Goal: Transaction & Acquisition: Purchase product/service

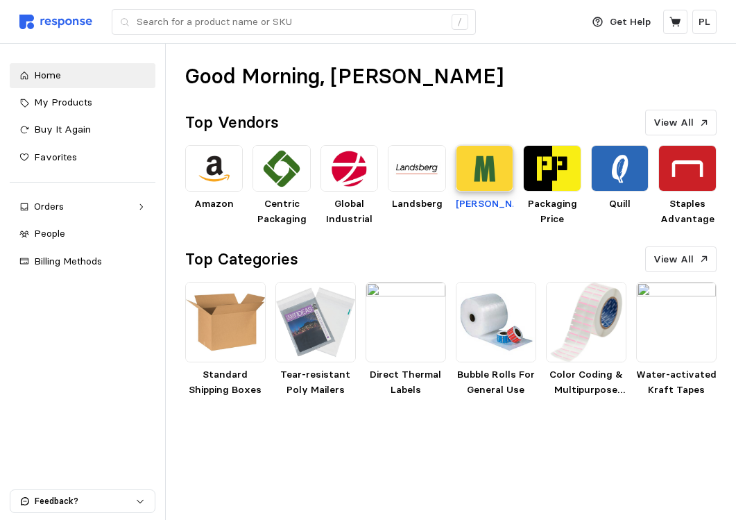
click at [482, 174] on img at bounding box center [485, 168] width 58 height 46
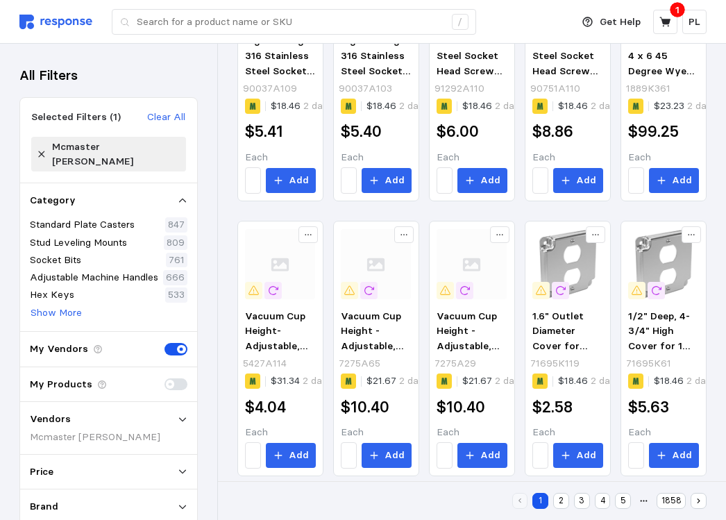
scroll to position [570, 0]
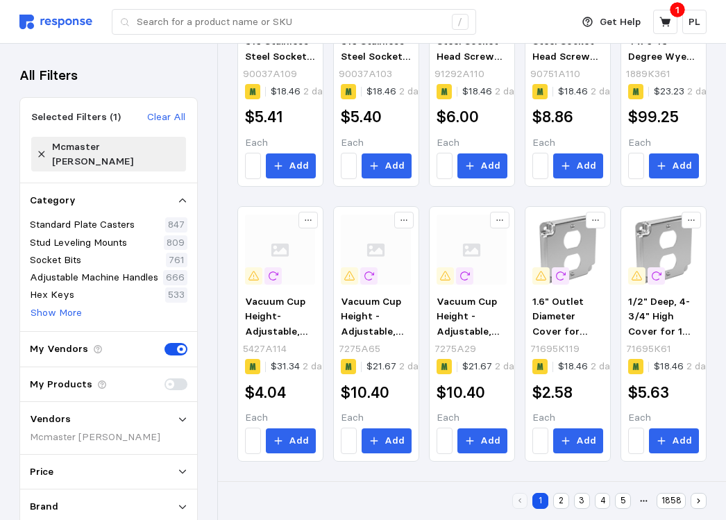
click at [561, 499] on button "2" at bounding box center [561, 501] width 16 height 16
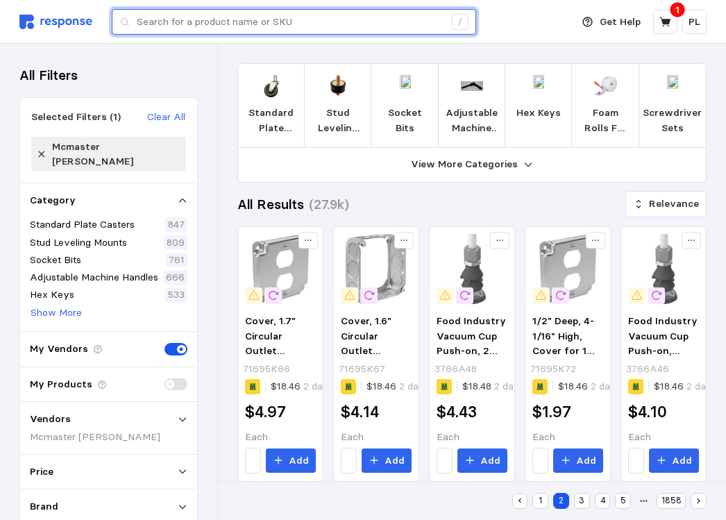
click at [188, 22] on input "text" at bounding box center [290, 22] width 307 height 25
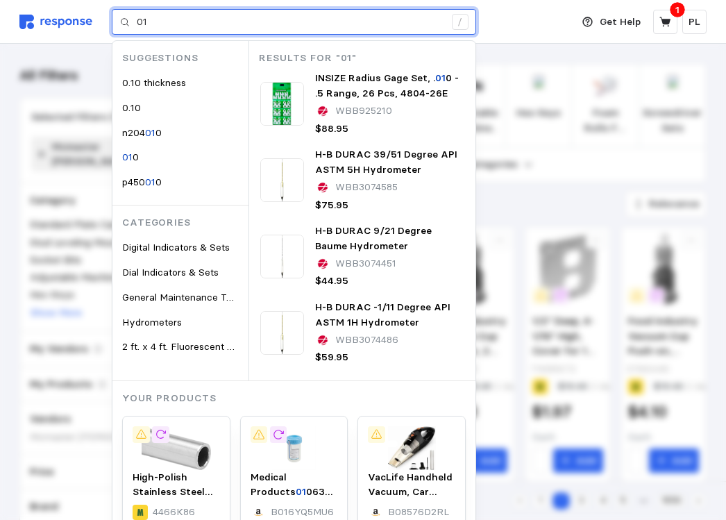
type input "0"
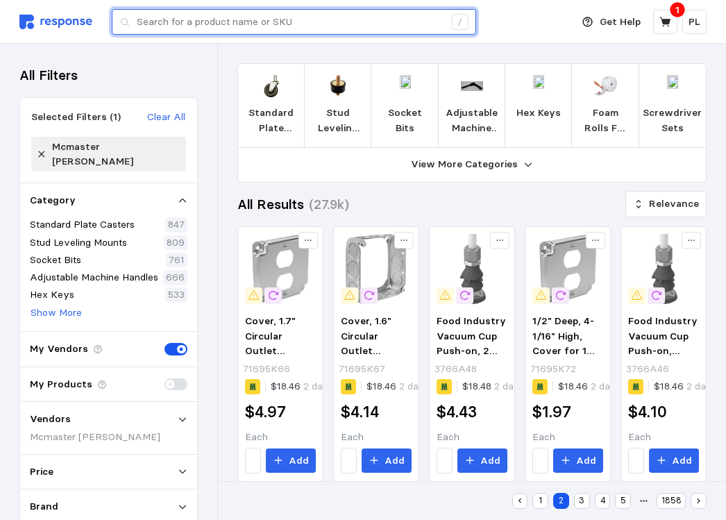
click at [167, 18] on input "text" at bounding box center [290, 22] width 307 height 25
paste input "Metal Detector Grade Fluoroelastomer O-Ring, Chemical-Resistant, 1/16 Fractiona…"
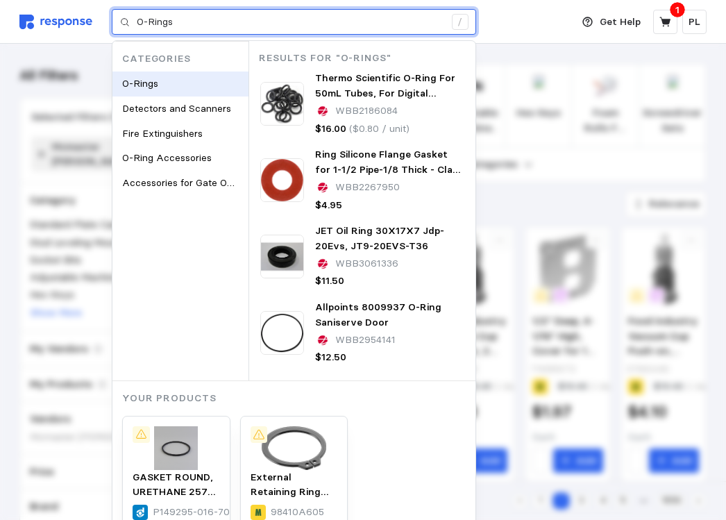
click at [146, 78] on span "O-Rings" at bounding box center [140, 83] width 36 height 12
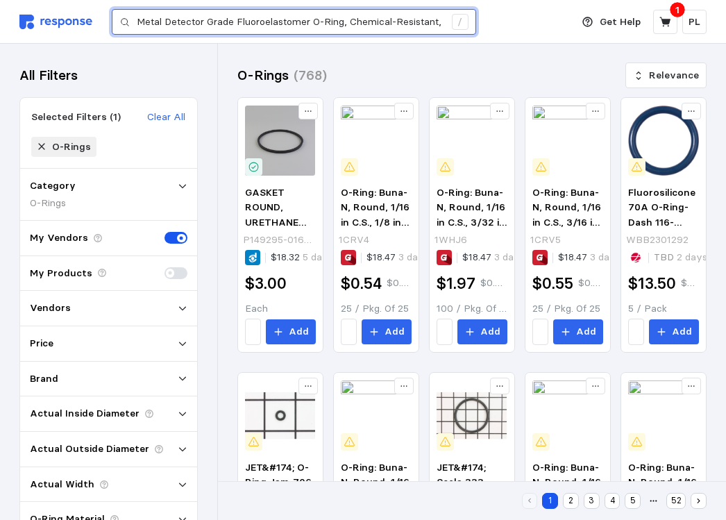
scroll to position [0, 3]
drag, startPoint x: 436, startPoint y: 21, endPoint x: 241, endPoint y: 12, distance: 195.1
click at [244, 12] on input "Metal Detector Grade Fluoroelastomer O-Ring, Chemical-Resistant, 1/16 Fractiona…" at bounding box center [290, 22] width 307 height 25
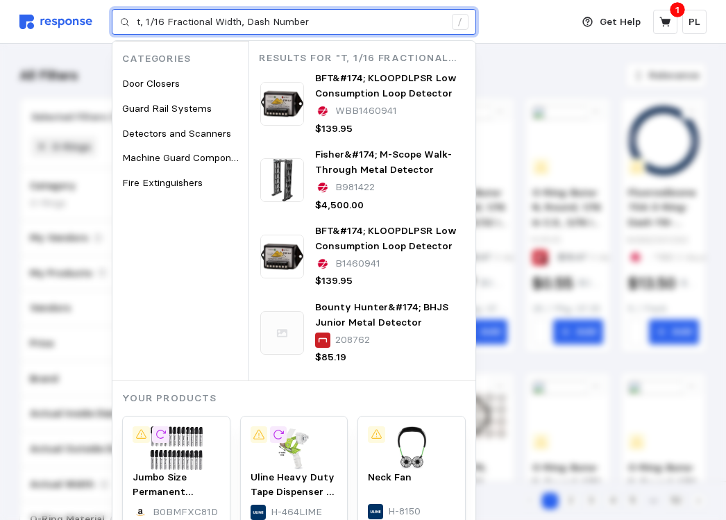
click at [341, 20] on input "t, 1/16 Fractional Width, Dash Number" at bounding box center [290, 22] width 307 height 25
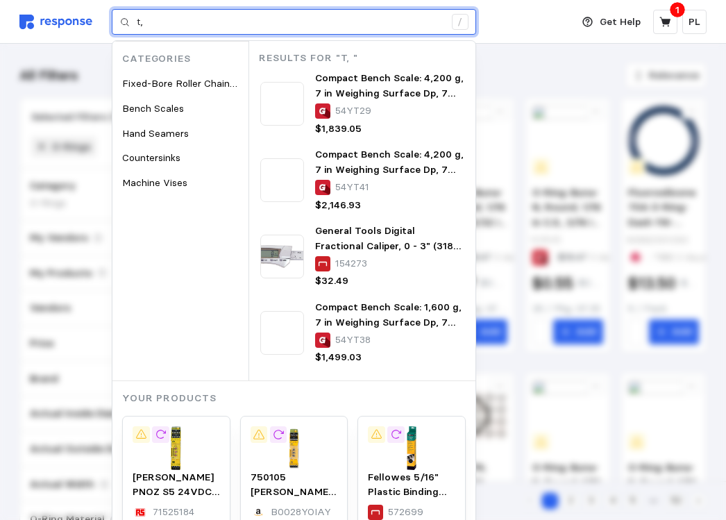
type input "t"
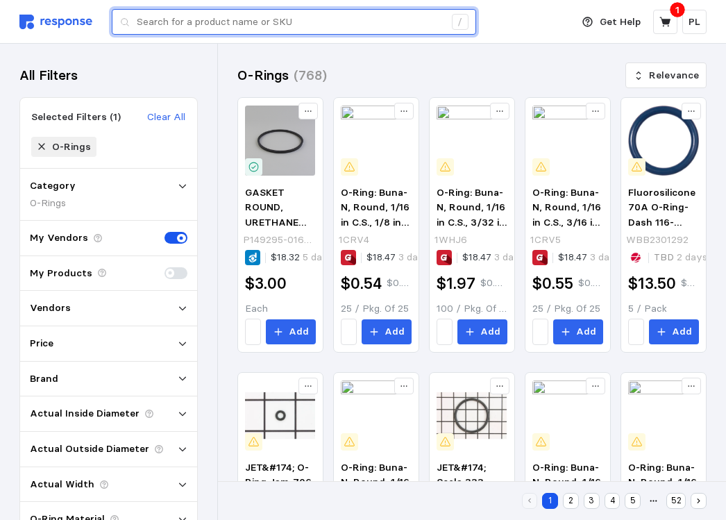
click at [341, 20] on input "text" at bounding box center [290, 22] width 307 height 25
click at [306, 14] on input "text" at bounding box center [290, 22] width 307 height 25
paste input "1320N18"
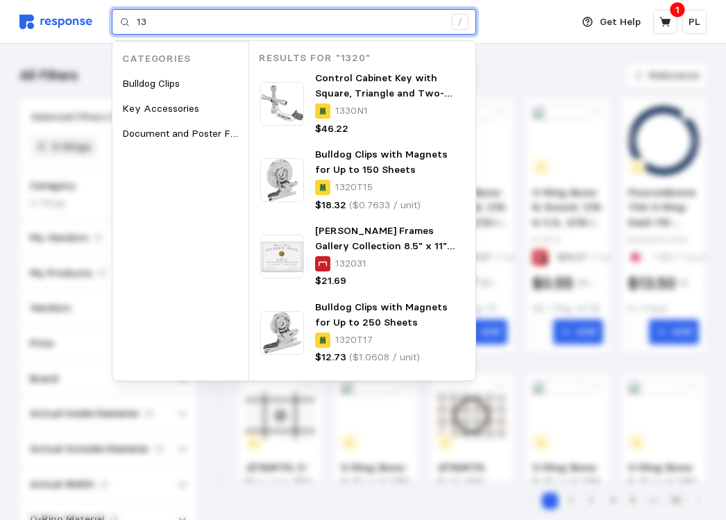
type input "1"
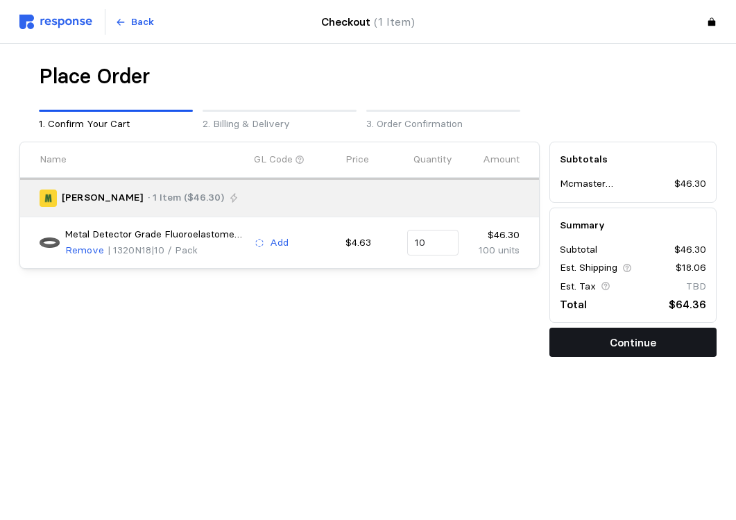
click at [640, 339] on p "Continue" at bounding box center [633, 342] width 46 height 17
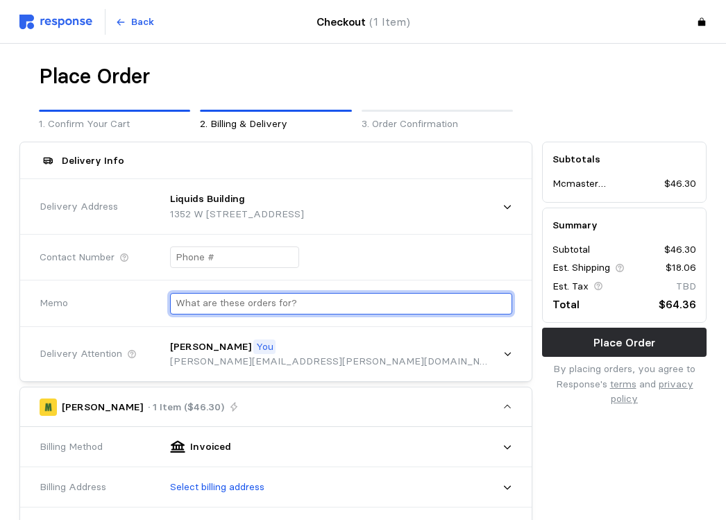
click at [337, 302] on input "text" at bounding box center [341, 303] width 331 height 20
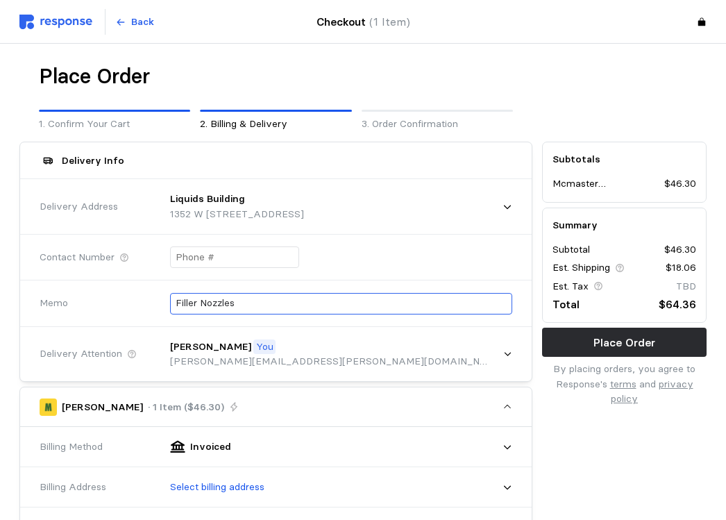
click at [174, 300] on div "Filler Nozzles" at bounding box center [341, 304] width 342 height 22
click at [173, 301] on div "Filler Nozzles" at bounding box center [341, 304] width 342 height 22
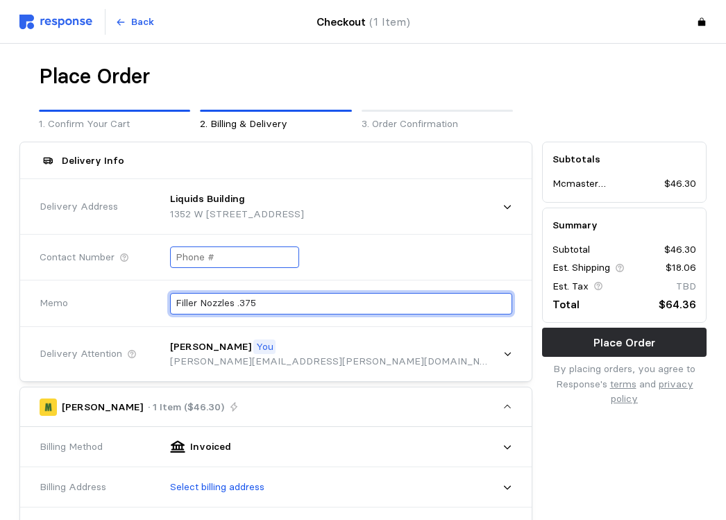
type input "Filler Nozzles .375"
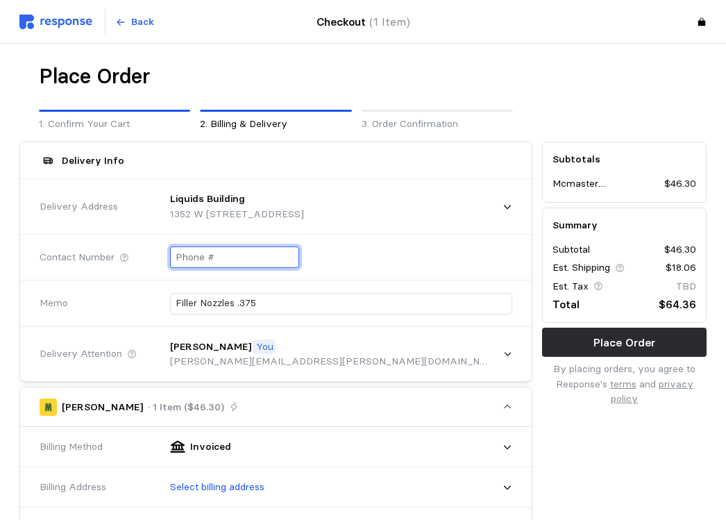
click at [183, 257] on input "text" at bounding box center [235, 257] width 118 height 20
click at [257, 258] on input "+3 (235) 739-561" at bounding box center [235, 257] width 118 height 20
type input "+3 ( ) -"
type input "+1 (323) 573-9561"
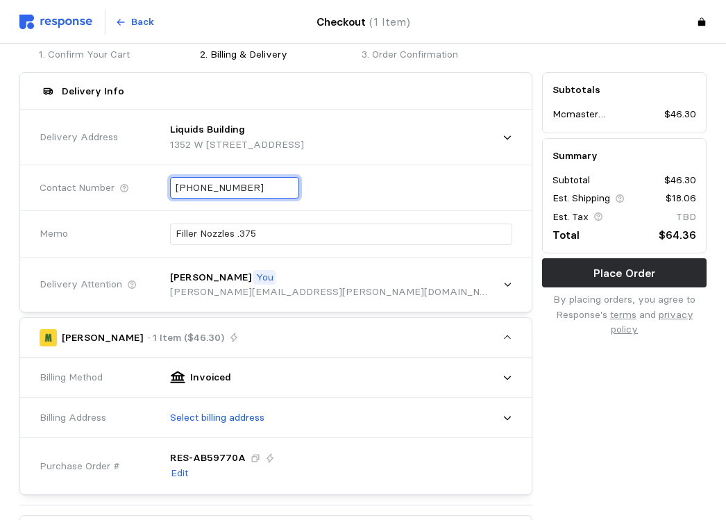
scroll to position [139, 0]
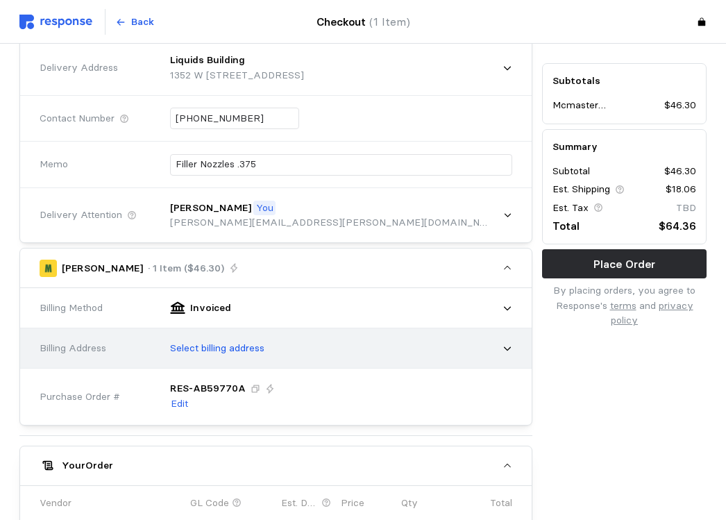
click at [507, 347] on div "Select billing address" at bounding box center [336, 348] width 352 height 35
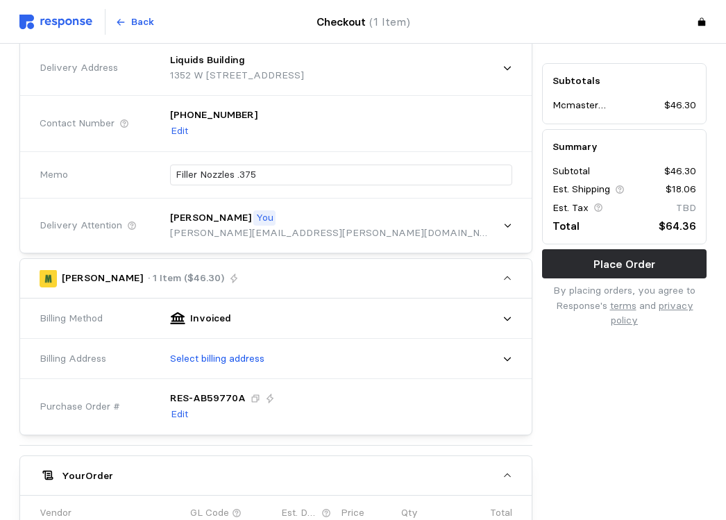
click at [345, 473] on div "Your Order" at bounding box center [278, 475] width 432 height 15
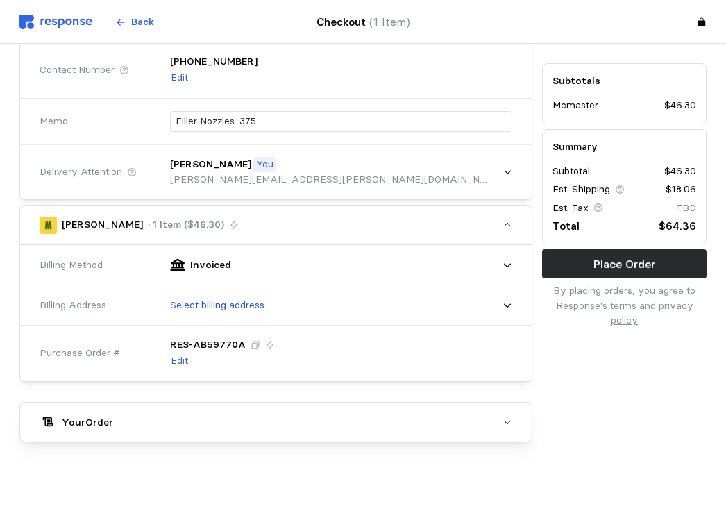
click at [319, 436] on button "Your Order" at bounding box center [275, 421] width 511 height 39
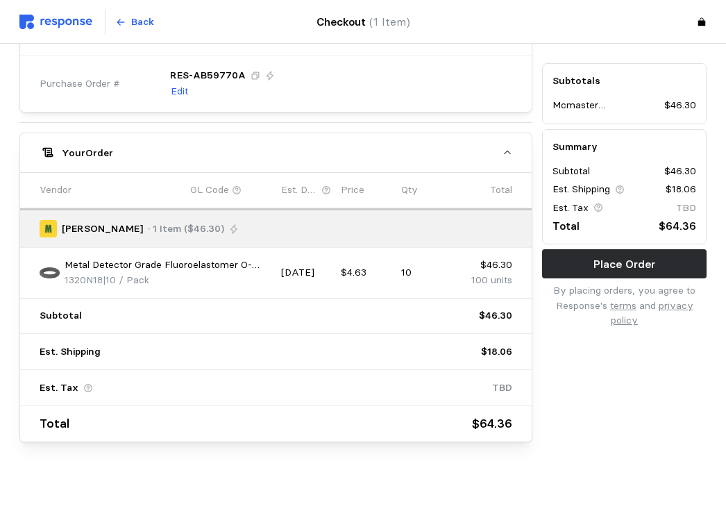
scroll to position [184, 0]
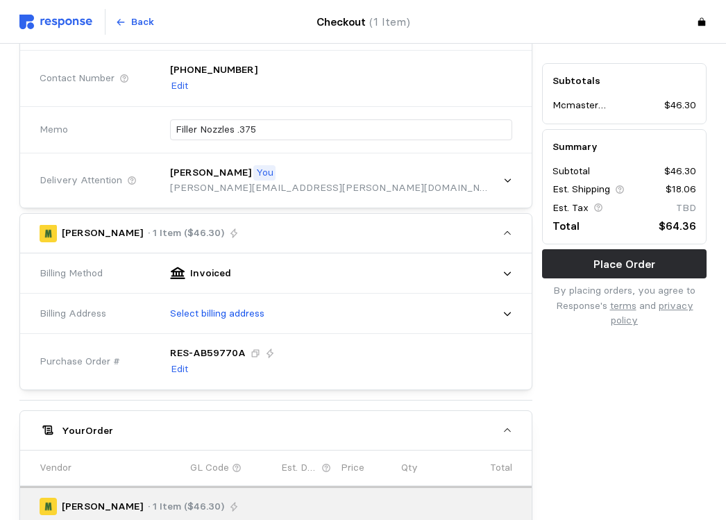
click at [487, 427] on div "Your Order" at bounding box center [278, 430] width 432 height 15
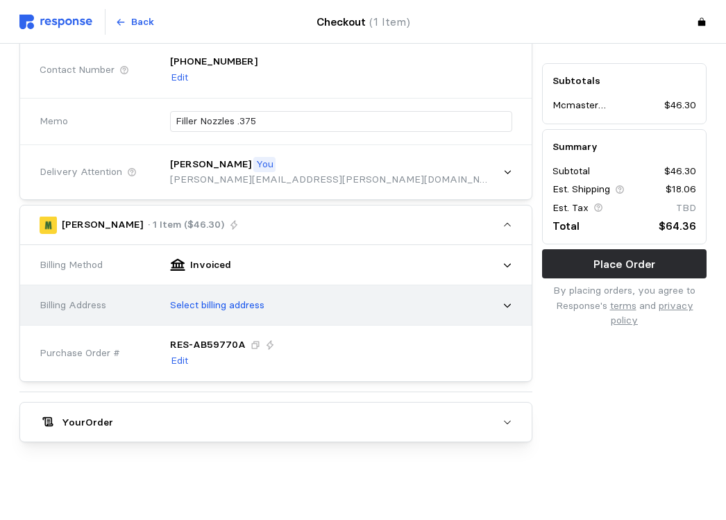
scroll to position [123, 0]
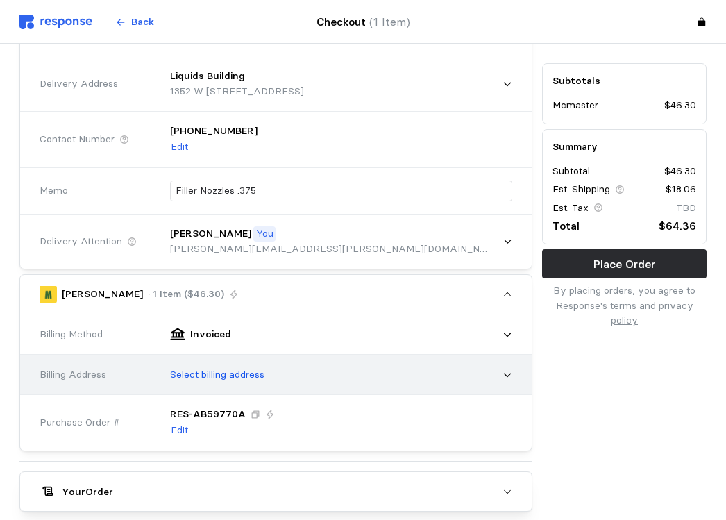
click at [276, 373] on div "Select billing address" at bounding box center [336, 374] width 352 height 35
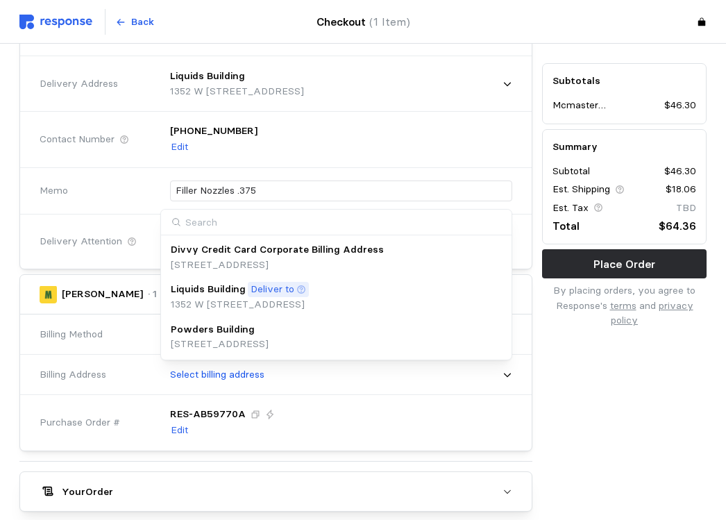
click at [231, 298] on p "1352 W [STREET_ADDRESS]" at bounding box center [240, 304] width 138 height 15
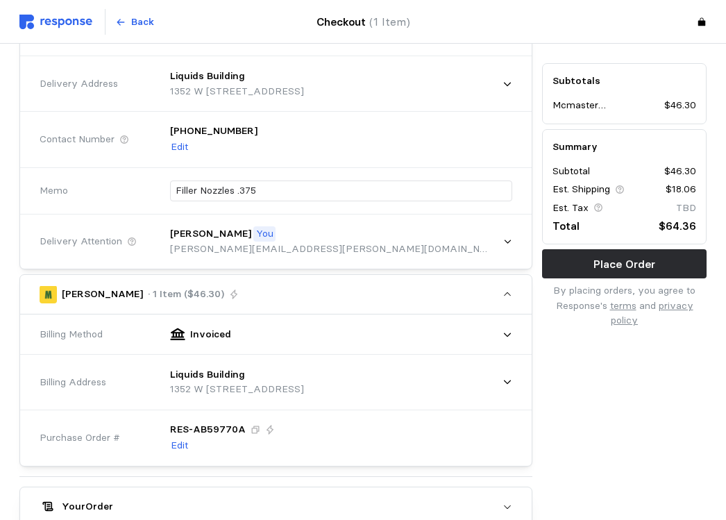
scroll to position [0, 0]
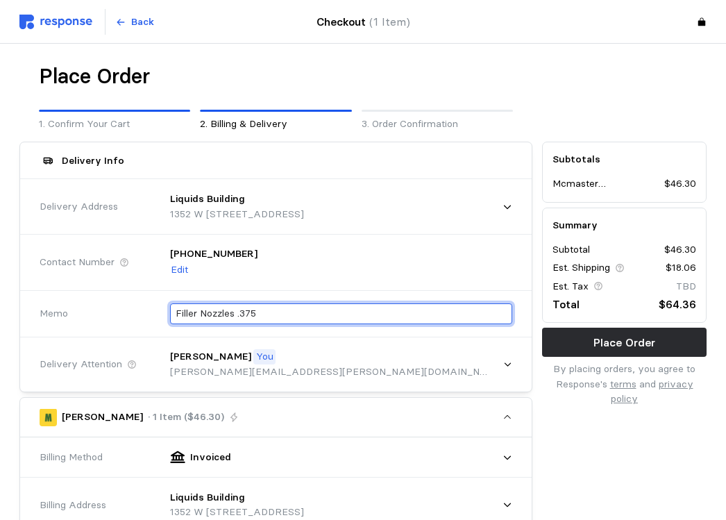
click at [284, 311] on input "Filler Nozzles .375" at bounding box center [341, 314] width 331 height 20
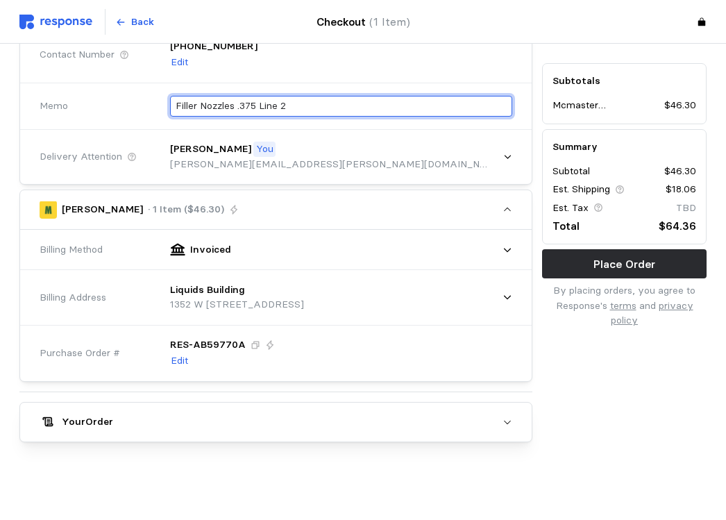
scroll to position [69, 0]
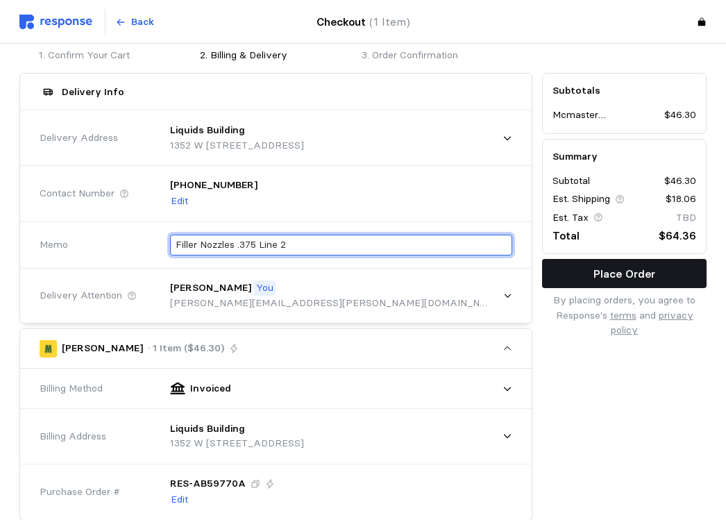
type input "Filler Nozzles .375 Line 2"
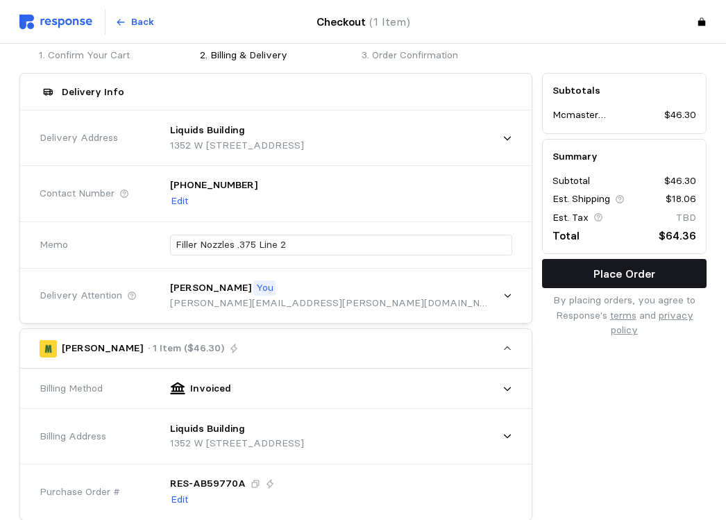
click at [627, 271] on p "Place Order" at bounding box center [624, 273] width 62 height 17
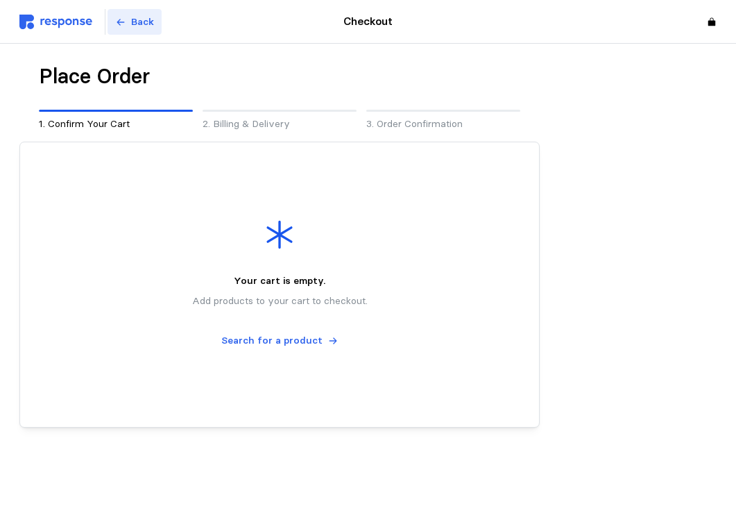
click at [139, 20] on p "Back" at bounding box center [142, 22] width 23 height 15
click at [142, 16] on p "Back" at bounding box center [142, 22] width 23 height 15
click at [66, 18] on img at bounding box center [55, 22] width 73 height 15
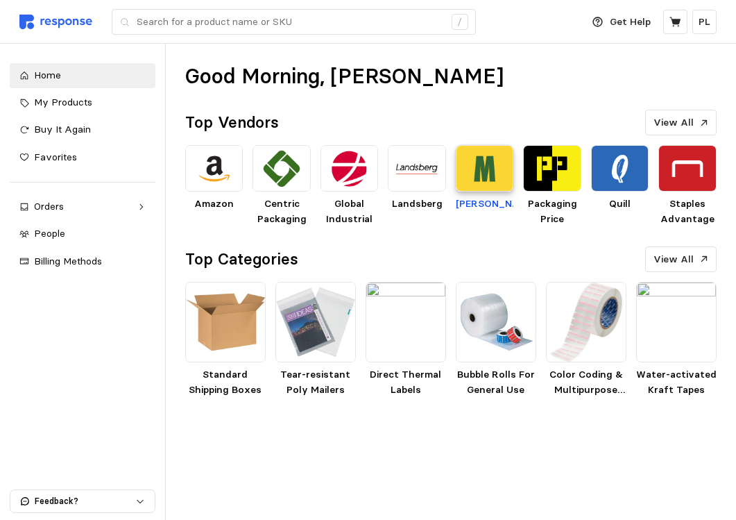
click at [488, 167] on img at bounding box center [485, 168] width 58 height 46
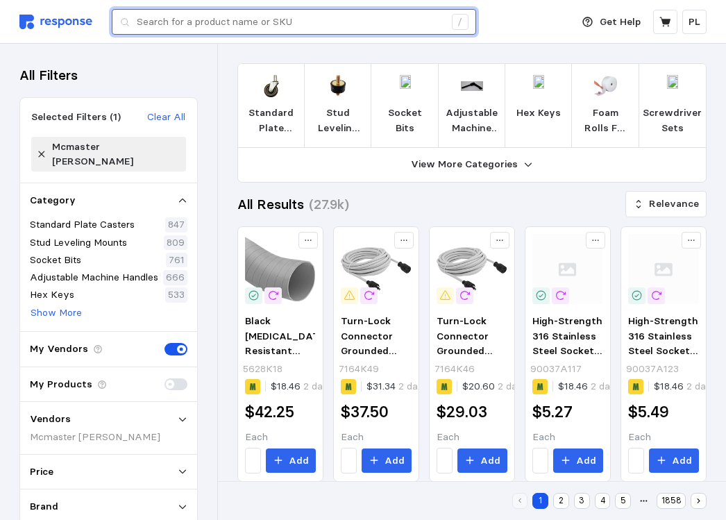
click at [262, 18] on input "text" at bounding box center [290, 22] width 307 height 25
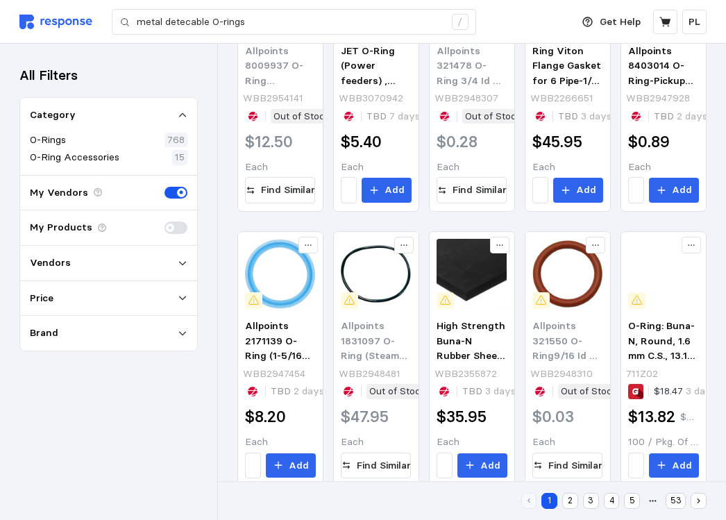
scroll to position [441, 0]
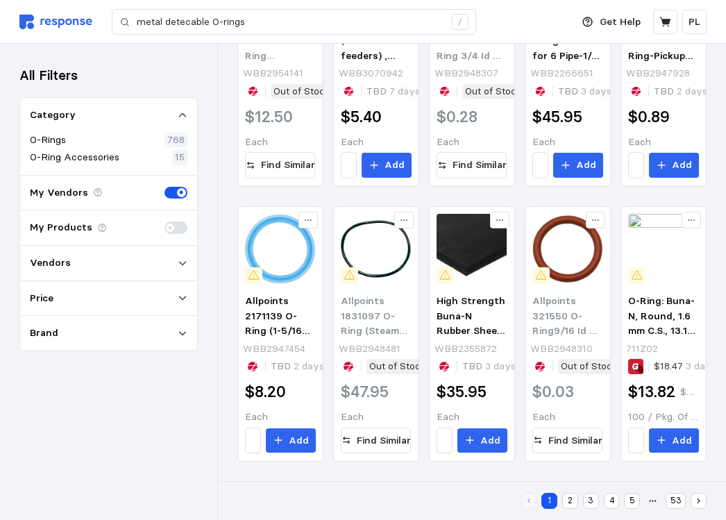
click at [570, 502] on button "2" at bounding box center [570, 501] width 16 height 16
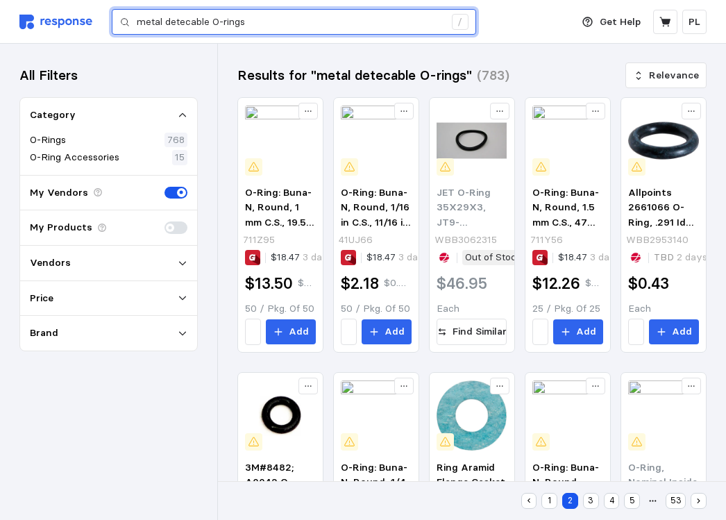
click at [256, 24] on input "metal detecable O-rings" at bounding box center [290, 22] width 307 height 25
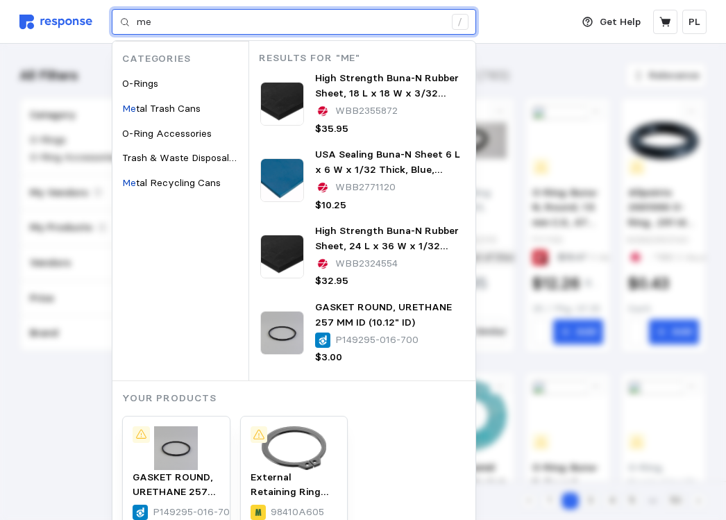
type input "m"
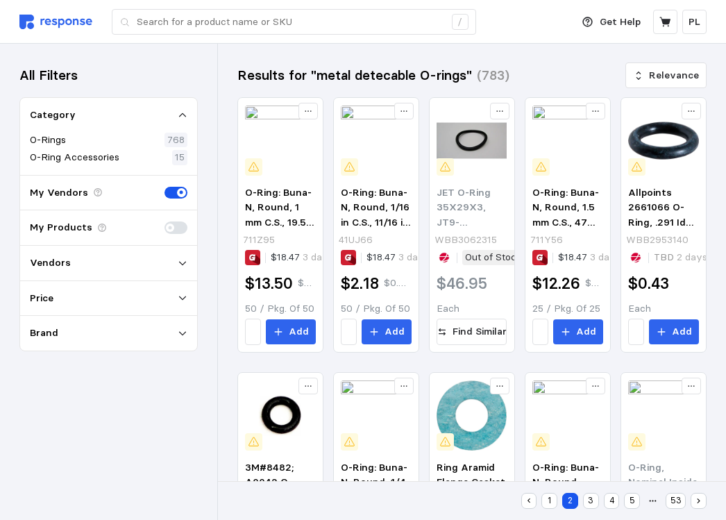
click at [511, 26] on div "Deliver to Liquids Building /" at bounding box center [291, 22] width 545 height 44
click at [77, 19] on img at bounding box center [55, 22] width 73 height 15
type input "metal detecable O-rings"
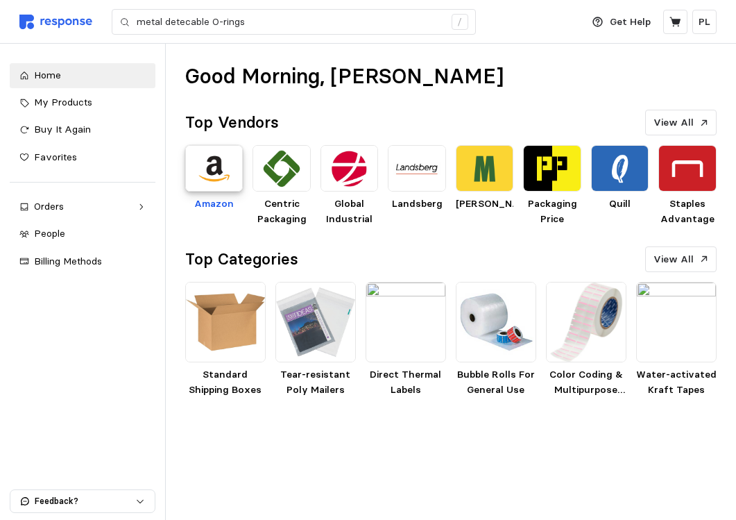
click at [210, 162] on img at bounding box center [214, 168] width 58 height 46
